Goal: Information Seeking & Learning: Learn about a topic

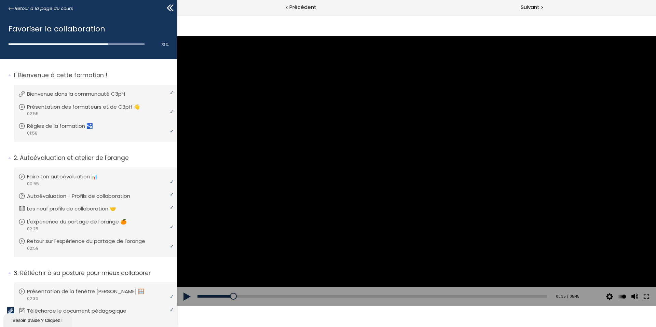
scroll to position [613, 0]
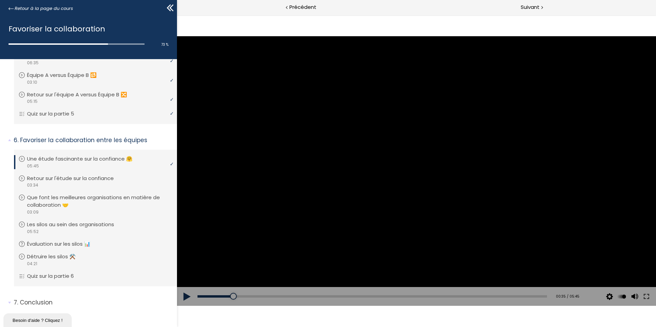
click at [192, 294] on button at bounding box center [187, 296] width 21 height 19
click at [400, 295] on div "03:23" at bounding box center [373, 296] width 350 height 2
click at [414, 297] on div "03:36" at bounding box center [373, 296] width 350 height 2
click at [407, 295] on div "03:30" at bounding box center [373, 296] width 350 height 2
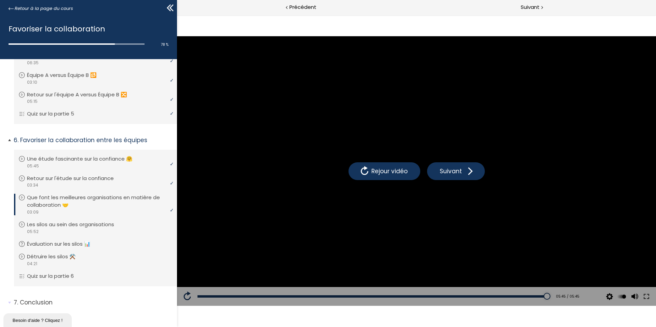
scroll to position [620, 0]
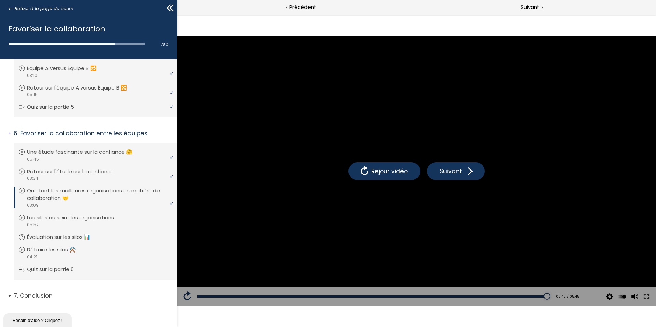
click at [59, 294] on p "Conclusion" at bounding box center [93, 296] width 158 height 9
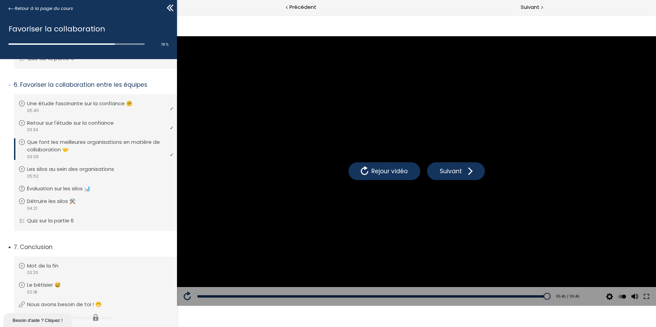
scroll to position [711, 0]
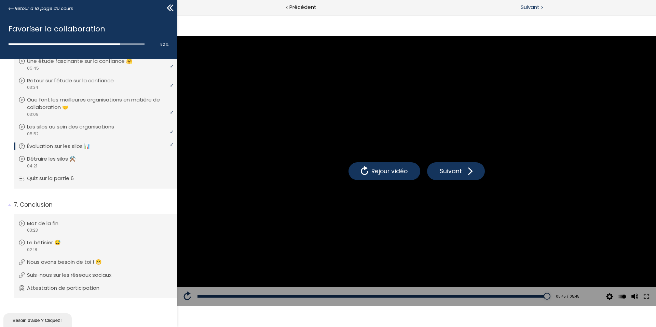
click at [526, 3] on span "Suivant" at bounding box center [530, 7] width 19 height 9
click at [542, 6] on div at bounding box center [542, 7] width 2 height 9
click at [96, 273] on p "Suis-nous sur les réseaux sociaux" at bounding box center [76, 275] width 95 height 8
click at [98, 288] on p "Attestation de participation" at bounding box center [70, 288] width 83 height 8
click at [73, 7] on div at bounding box center [124, 8] width 102 height 10
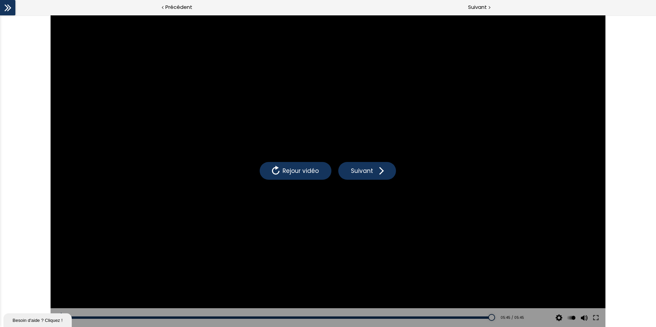
click at [9, 11] on icon at bounding box center [8, 8] width 10 height 10
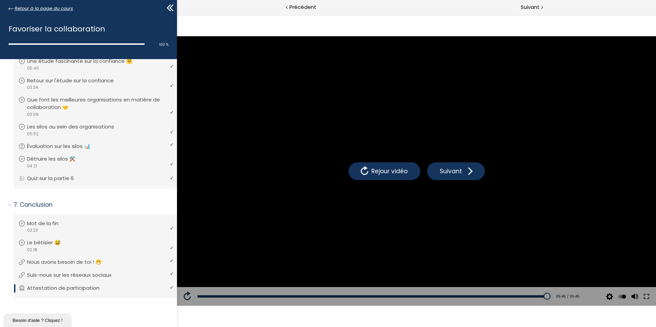
click at [26, 9] on span "Retour à la page du cours" at bounding box center [44, 9] width 58 height 8
